Goal: Use online tool/utility: Utilize a website feature to perform a specific function

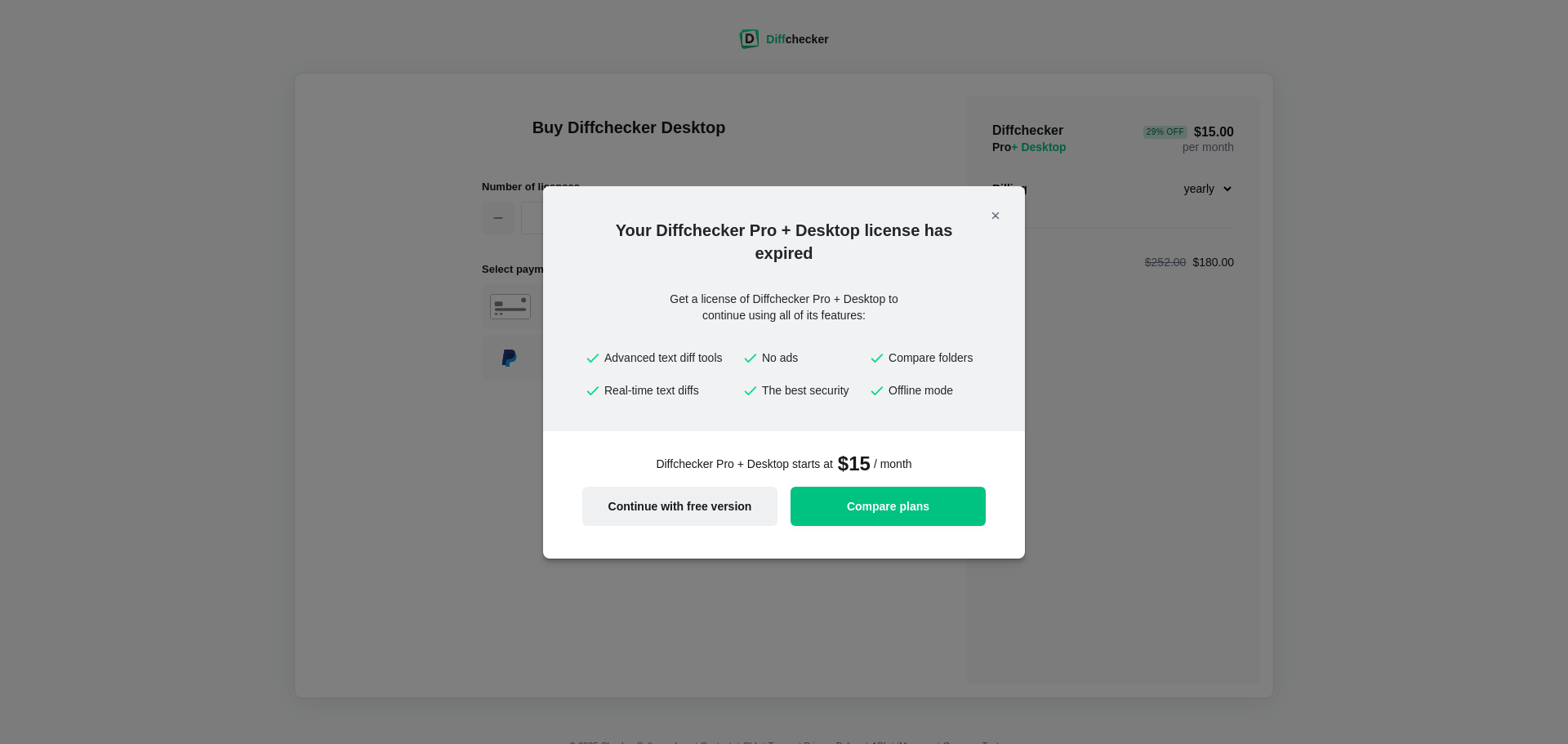
click at [663, 508] on span "Continue with free version" at bounding box center [679, 506] width 175 height 11
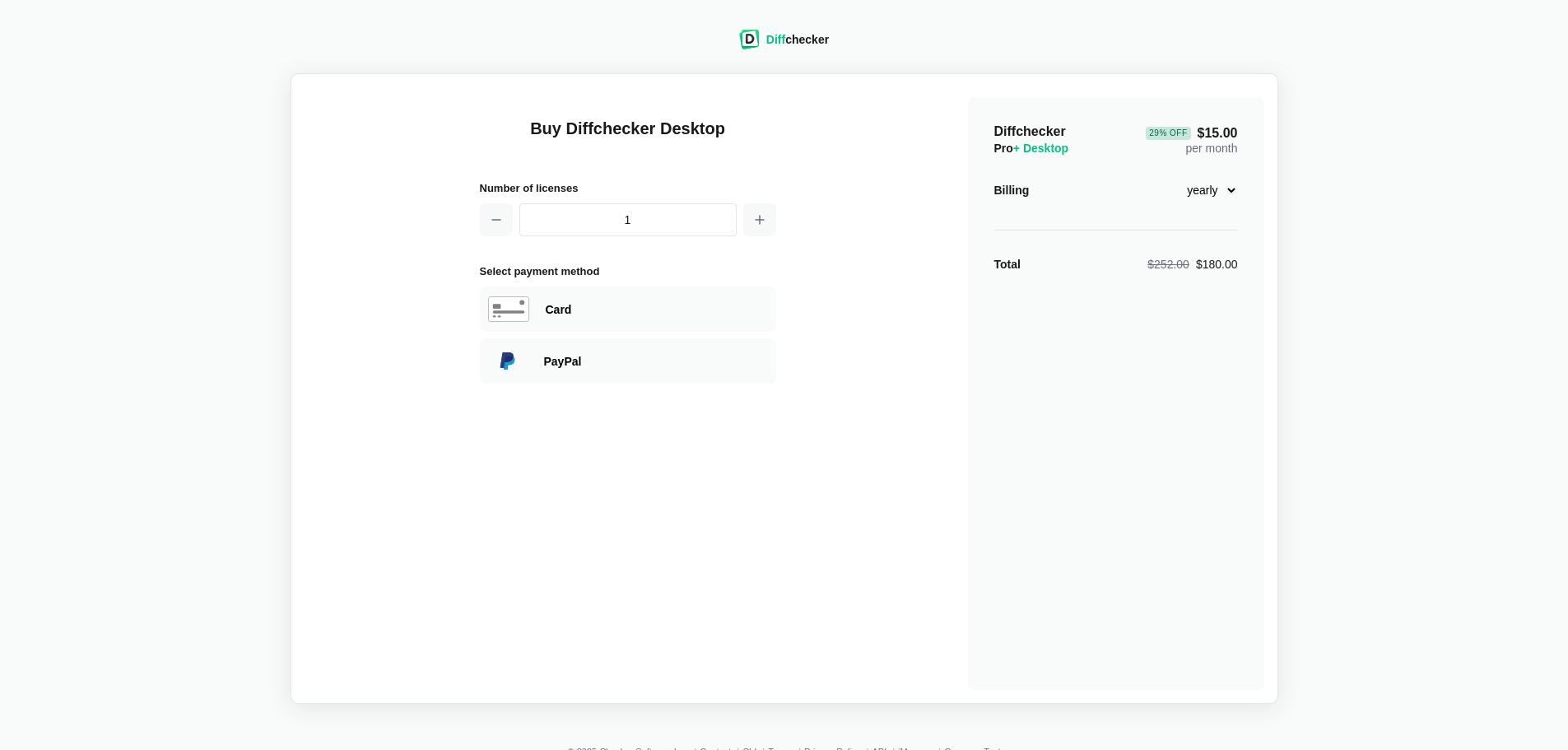
click at [806, 40] on div "Diff checker" at bounding box center [797, 39] width 63 height 17
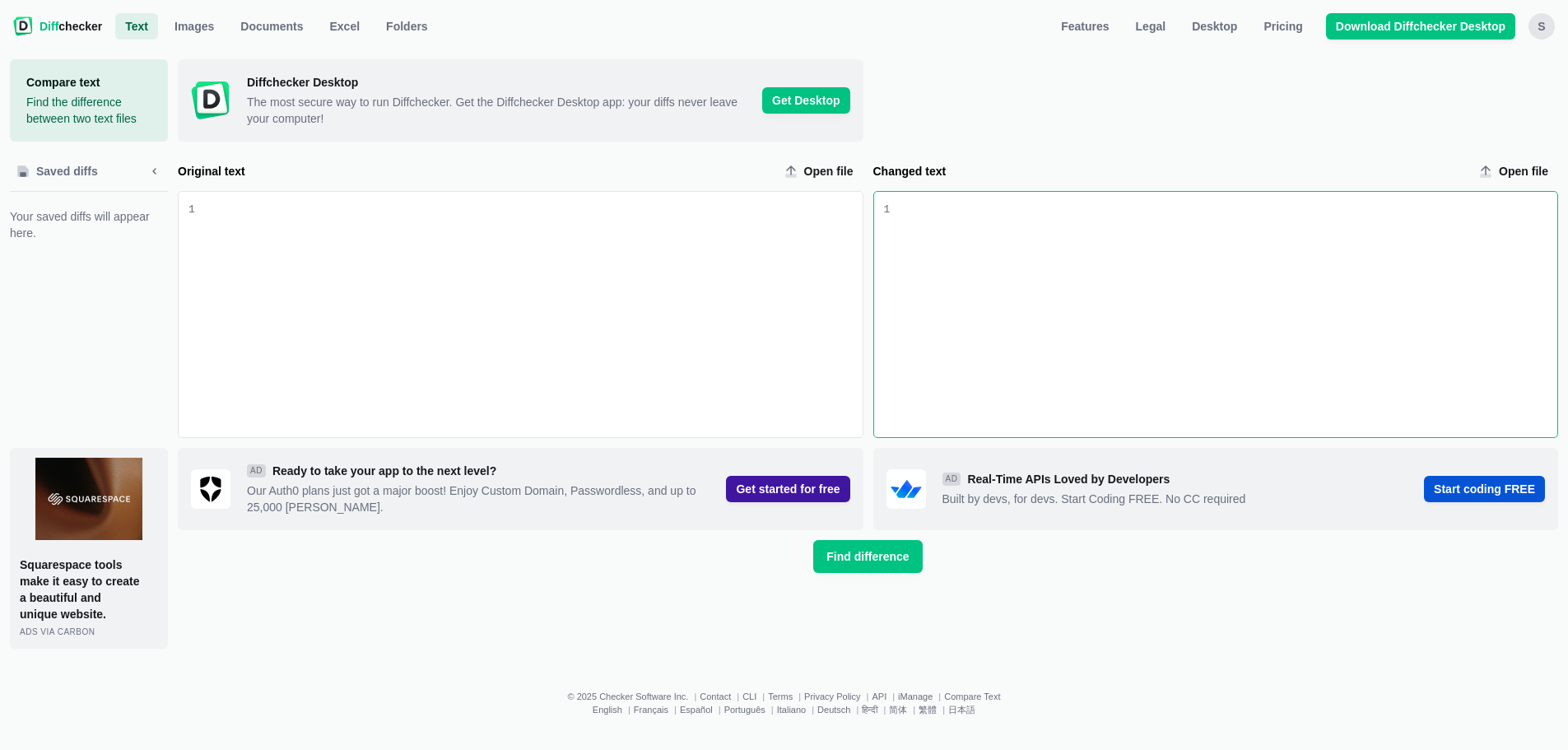
click at [1005, 232] on div "Changed text input" at bounding box center [1224, 314] width 668 height 245
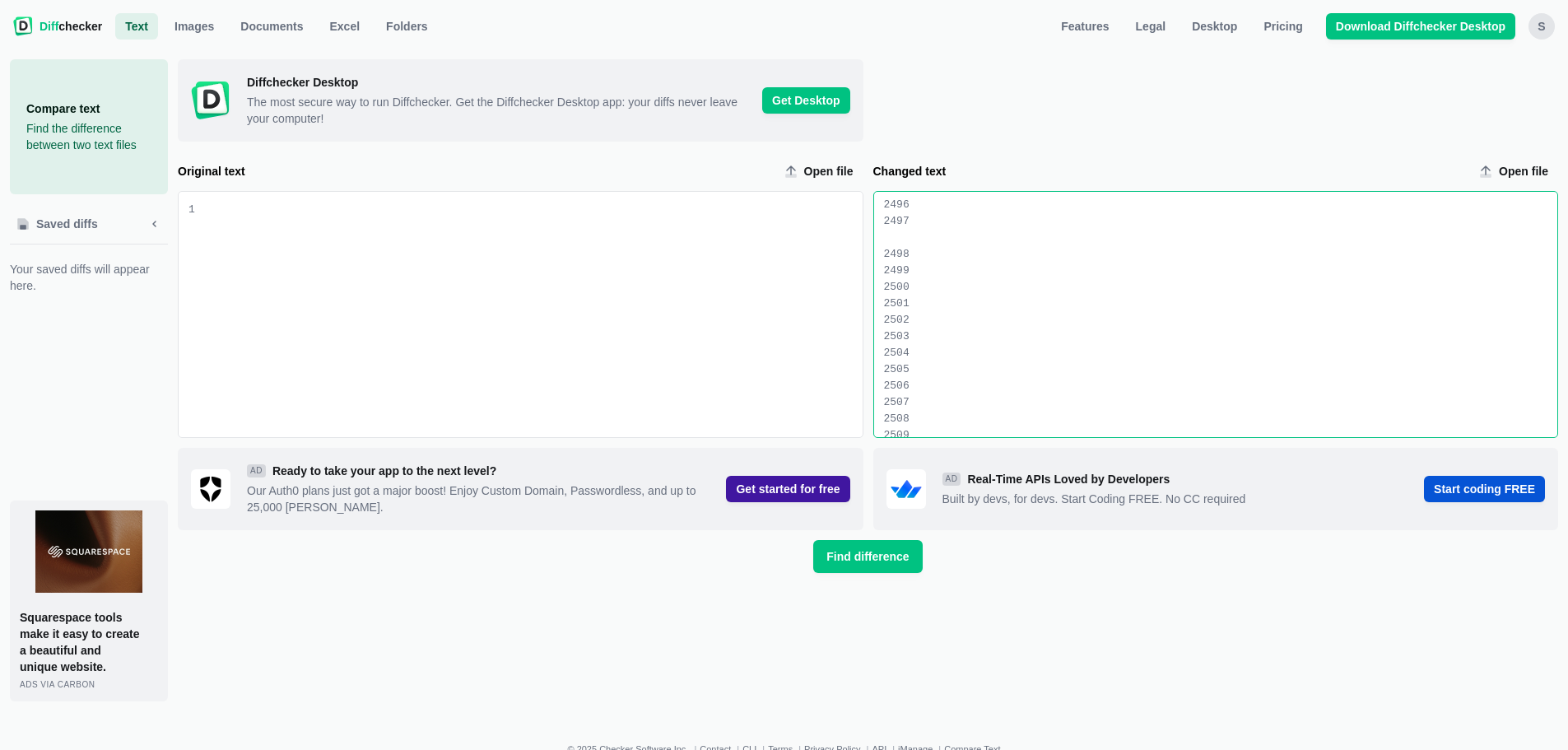
scroll to position [42158, 0]
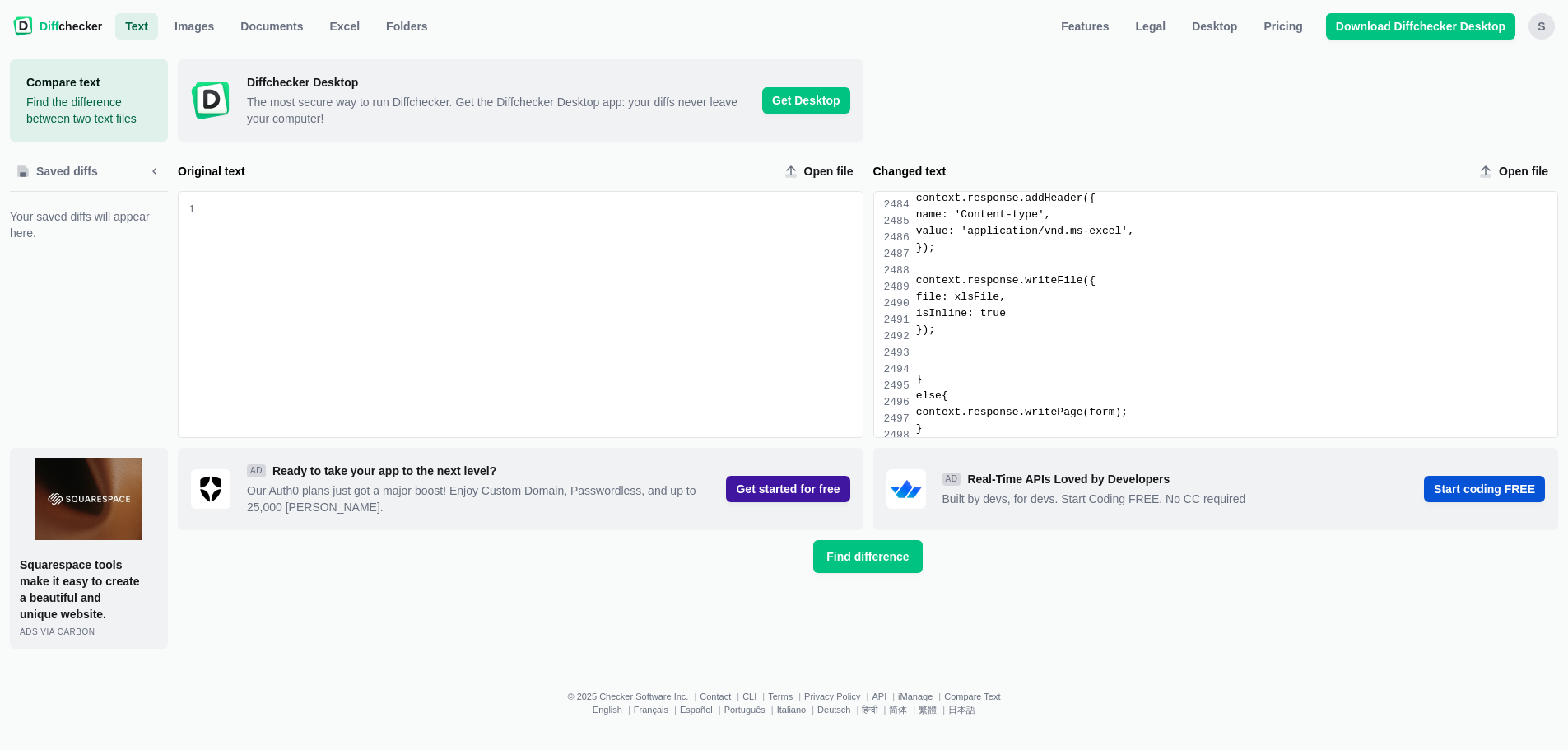
click at [395, 211] on div "Original text input" at bounding box center [532, 204] width 661 height 17
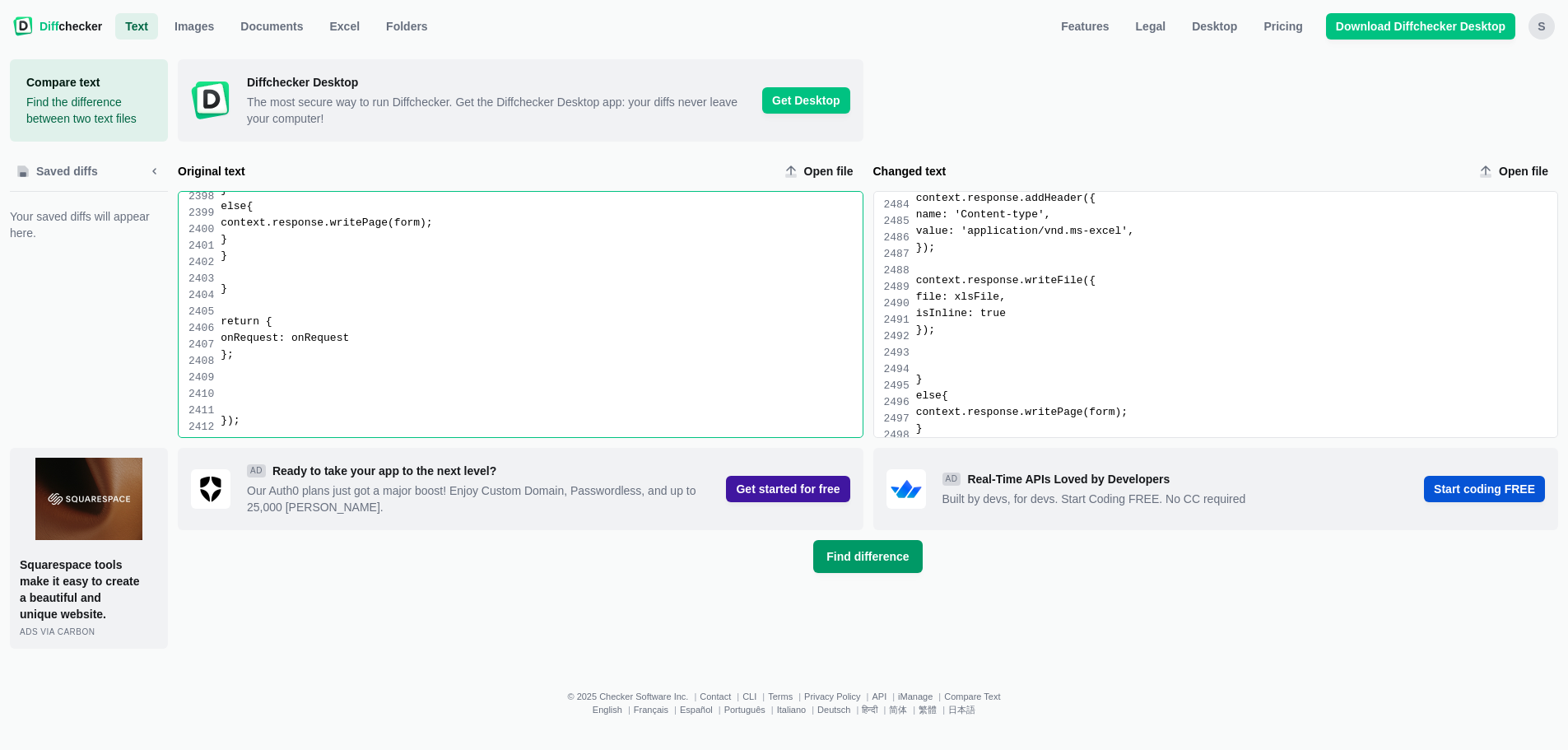
click at [867, 566] on button "Find difference" at bounding box center [867, 555] width 109 height 33
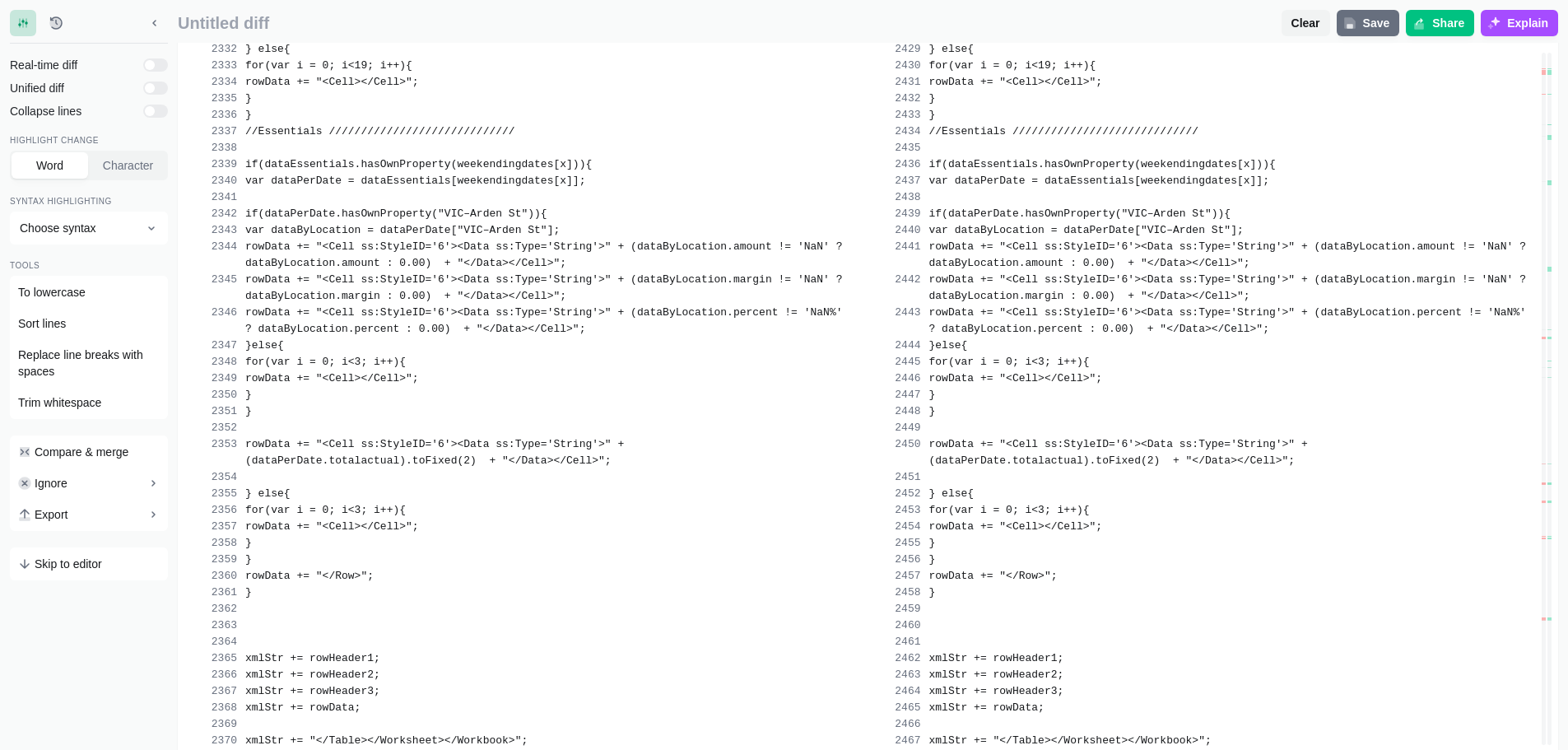
scroll to position [45571, 0]
